Goal: Task Accomplishment & Management: Use online tool/utility

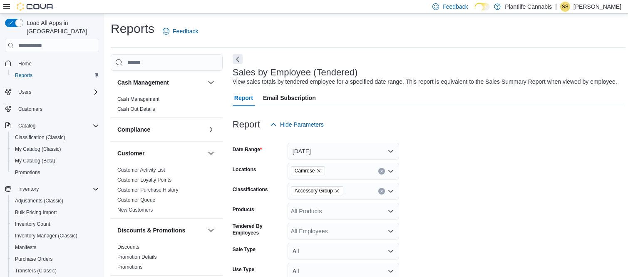
scroll to position [222, 0]
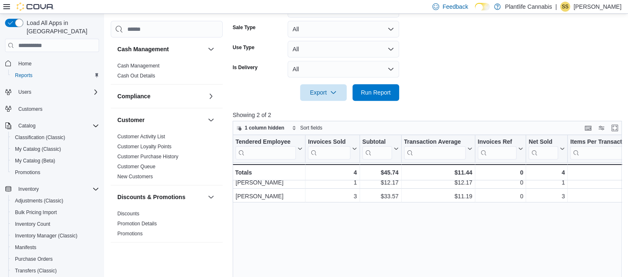
click at [443, 59] on form "Date Range [DATE] Locations Camrose Classifications Accessory Group Products Al…" at bounding box center [429, 6] width 393 height 190
click at [440, 84] on div at bounding box center [429, 80] width 393 height 7
click at [437, 74] on form "Date Range [DATE] Locations Camrose Classifications Accessory Group Products Al…" at bounding box center [429, 6] width 393 height 190
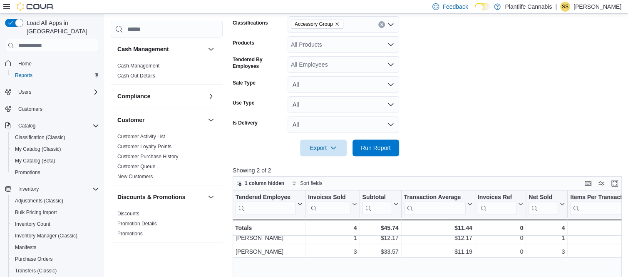
click at [380, 26] on icon "Clear input" at bounding box center [381, 25] width 2 height 2
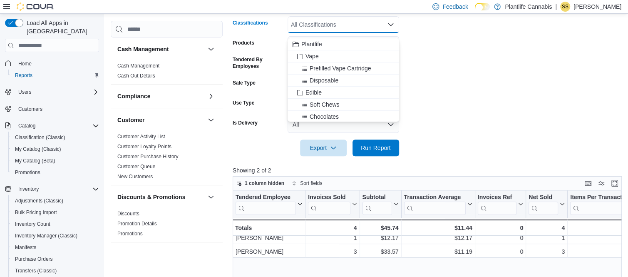
click at [416, 33] on form "Date Range [DATE] Locations Camrose Classifications All Classifications Combo b…" at bounding box center [429, 61] width 393 height 190
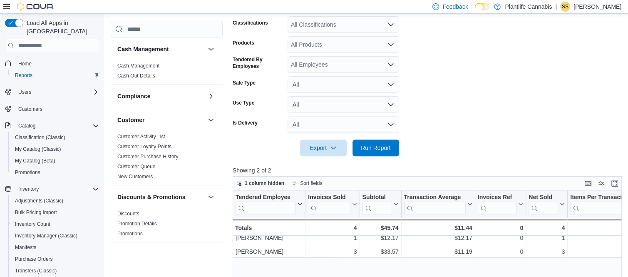
click at [419, 68] on form "Date Range [DATE] Locations Camrose Classifications All Classifications Product…" at bounding box center [429, 61] width 393 height 190
click at [371, 151] on span "Run Report" at bounding box center [376, 147] width 30 height 8
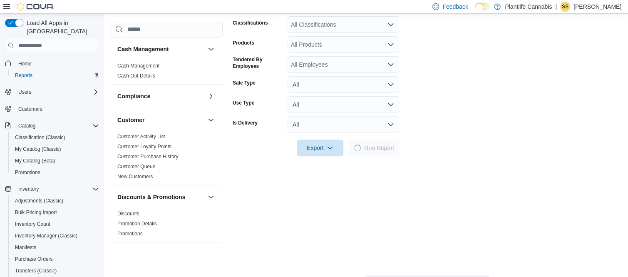
click at [413, 55] on form "Date Range [DATE] Locations Camrose Classifications All Classifications Product…" at bounding box center [427, 61] width 388 height 190
click at [424, 77] on form "Date Range [DATE] Locations Camrose Classifications All Classifications Product…" at bounding box center [427, 61] width 388 height 190
click at [428, 65] on form "Date Range [DATE] Locations Camrose Classifications All Classifications Product…" at bounding box center [427, 61] width 388 height 190
click at [428, 82] on form "Date Range [DATE] Locations Camrose Classifications All Classifications Product…" at bounding box center [427, 61] width 388 height 190
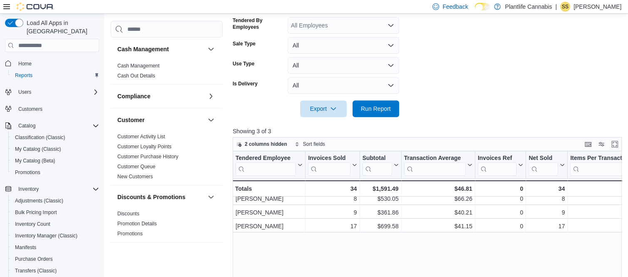
scroll to position [222, 0]
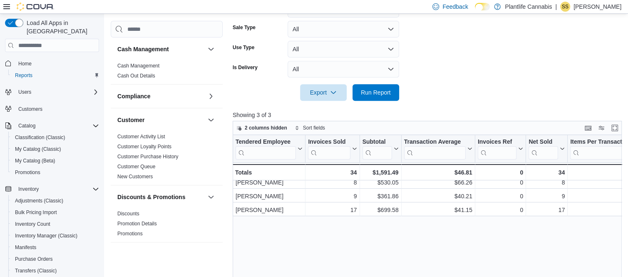
click at [428, 79] on form "Date Range [DATE] Locations Camrose Classifications All Classifications Product…" at bounding box center [429, 6] width 393 height 190
click at [427, 60] on form "Date Range [DATE] Locations Camrose Classifications All Classifications Product…" at bounding box center [429, 6] width 393 height 190
click at [427, 76] on form "Date Range [DATE] Locations Camrose Classifications All Classifications Product…" at bounding box center [429, 6] width 393 height 190
click at [437, 79] on form "Date Range [DATE] Locations Camrose Classifications All Classifications Product…" at bounding box center [429, 6] width 393 height 190
drag, startPoint x: 428, startPoint y: 82, endPoint x: 427, endPoint y: 74, distance: 7.9
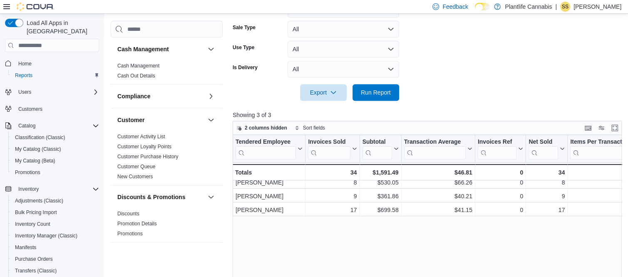
click at [427, 81] on form "Date Range [DATE] Locations Camrose Classifications All Classifications Product…" at bounding box center [429, 6] width 393 height 190
click at [427, 68] on form "Date Range [DATE] Locations Camrose Classifications All Classifications Product…" at bounding box center [429, 6] width 393 height 190
click at [428, 84] on div at bounding box center [429, 80] width 393 height 7
click at [439, 84] on div at bounding box center [429, 80] width 393 height 7
click at [437, 84] on div at bounding box center [429, 80] width 393 height 7
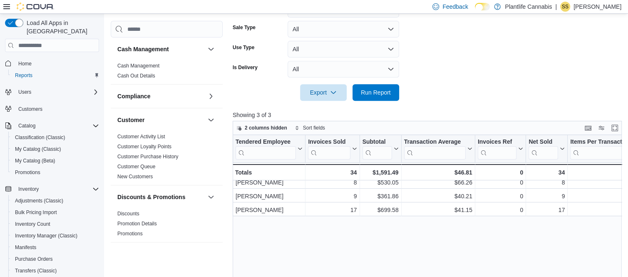
click at [433, 75] on form "Date Range [DATE] Locations Camrose Classifications All Classifications Product…" at bounding box center [429, 6] width 393 height 190
click at [431, 84] on div at bounding box center [429, 80] width 393 height 7
click at [437, 84] on div at bounding box center [429, 80] width 393 height 7
click at [432, 79] on form "Date Range [DATE] Locations Camrose Classifications All Classifications Product…" at bounding box center [429, 6] width 393 height 190
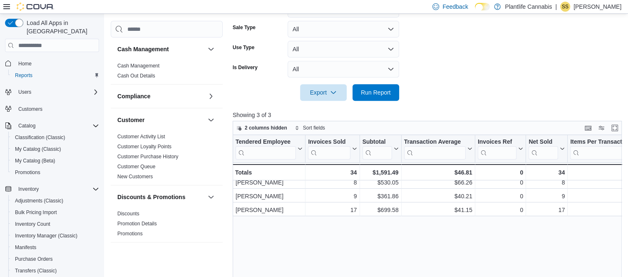
click at [423, 84] on div at bounding box center [429, 80] width 393 height 7
click at [426, 84] on div at bounding box center [429, 80] width 393 height 7
click at [427, 84] on div at bounding box center [429, 80] width 393 height 7
click at [422, 67] on form "Date Range [DATE] Locations Camrose Classifications All Classifications Product…" at bounding box center [429, 6] width 393 height 190
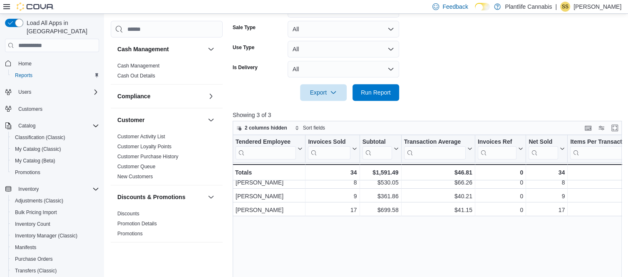
click at [422, 70] on form "Date Range [DATE] Locations Camrose Classifications All Classifications Product…" at bounding box center [429, 6] width 393 height 190
click at [423, 51] on form "Date Range [DATE] Locations Camrose Classifications All Classifications Product…" at bounding box center [429, 6] width 393 height 190
click at [427, 59] on form "Date Range [DATE] Locations Camrose Classifications All Classifications Product…" at bounding box center [429, 6] width 393 height 190
click at [430, 40] on form "Date Range [DATE] Locations Camrose Classifications All Classifications Product…" at bounding box center [429, 6] width 393 height 190
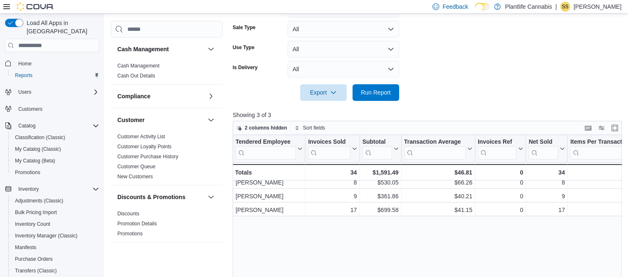
click at [440, 51] on form "Date Range [DATE] Locations Camrose Classifications All Classifications Product…" at bounding box center [429, 6] width 393 height 190
